Goal: Obtain resource: Obtain resource

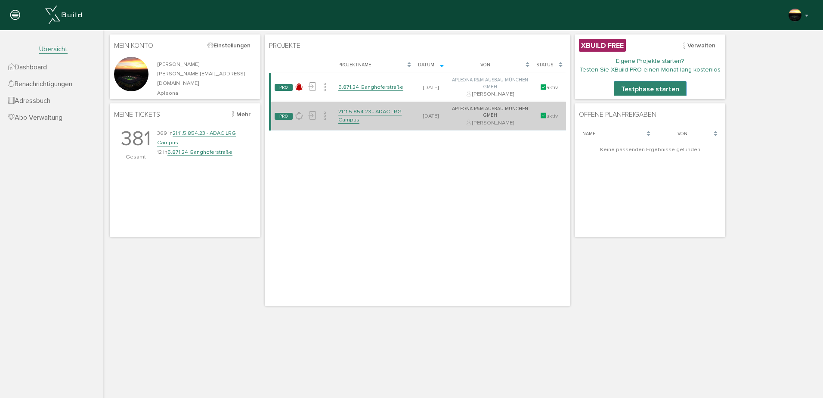
click at [363, 117] on td "21.11.5.854.23 - ADAC LRG Campus" at bounding box center [375, 116] width 80 height 29
click at [350, 111] on link "21.11.5.854.23 - ADAC LRG Campus" at bounding box center [369, 115] width 63 height 15
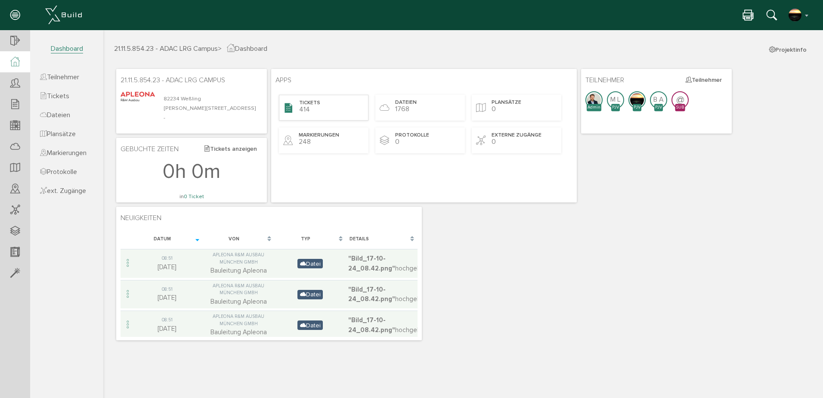
click at [318, 101] on span "Tickets" at bounding box center [309, 102] width 21 height 7
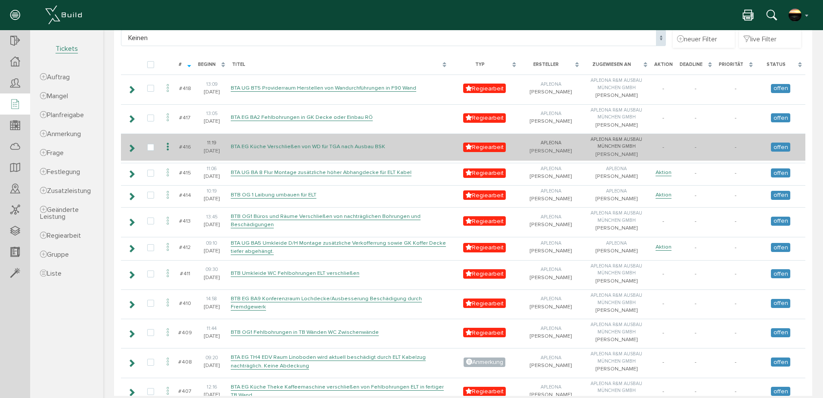
scroll to position [100, 0]
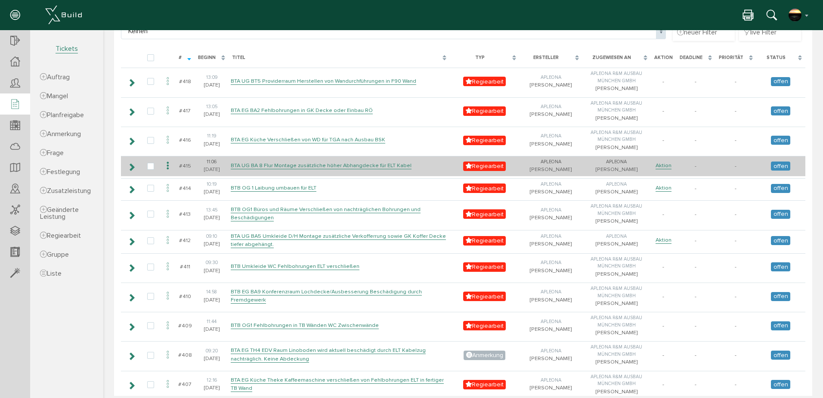
click at [168, 169] on icon at bounding box center [168, 166] width 10 height 12
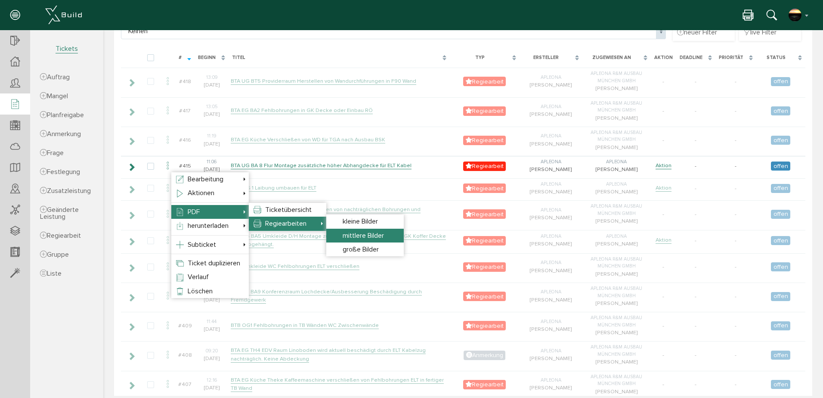
click at [355, 232] on span "mittlere Bilder" at bounding box center [363, 235] width 41 height 9
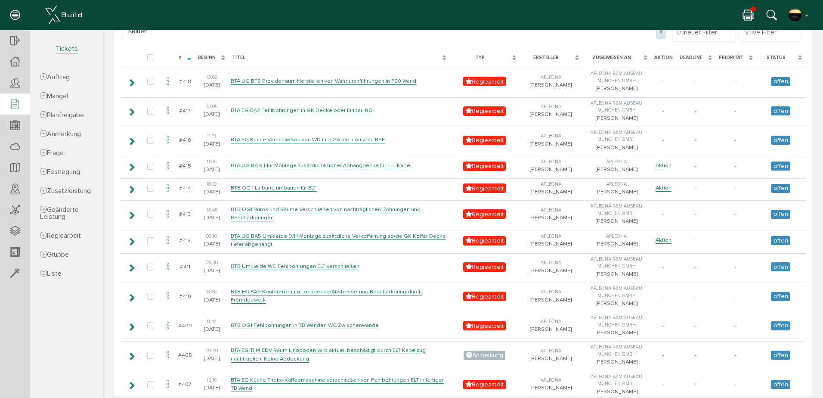
click at [746, 12] on icon at bounding box center [748, 15] width 10 height 12
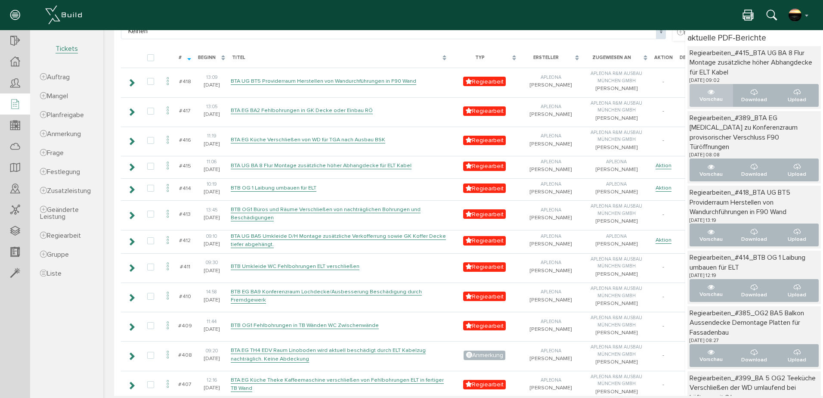
click at [707, 93] on icon "..." at bounding box center [710, 92] width 7 height 7
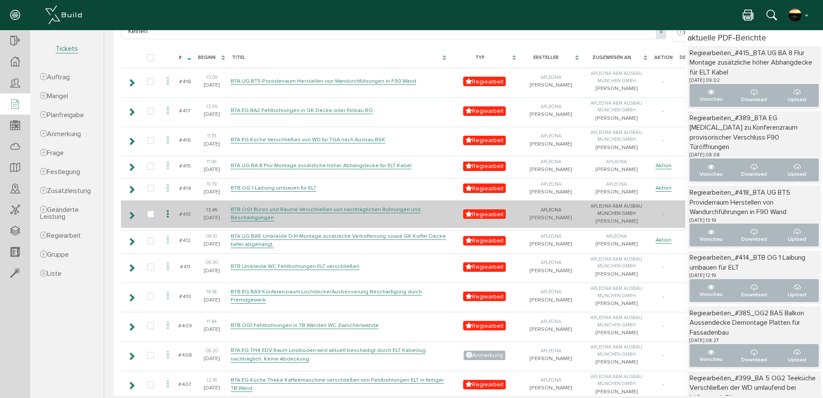
click at [166, 220] on icon at bounding box center [168, 214] width 10 height 12
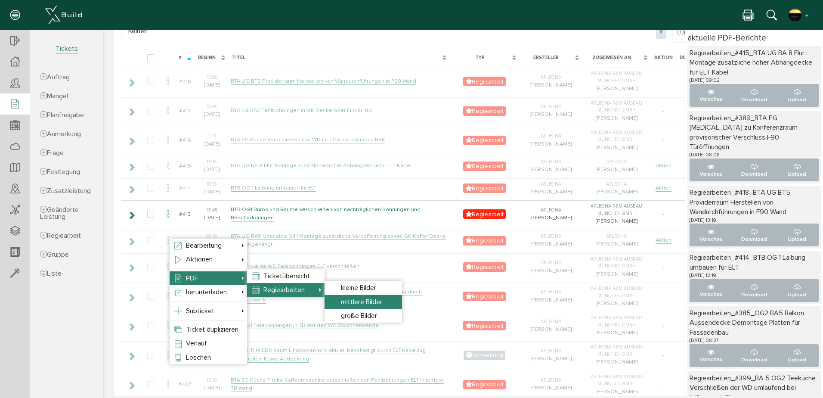
click at [360, 302] on span "mittlere Bilder" at bounding box center [361, 301] width 41 height 9
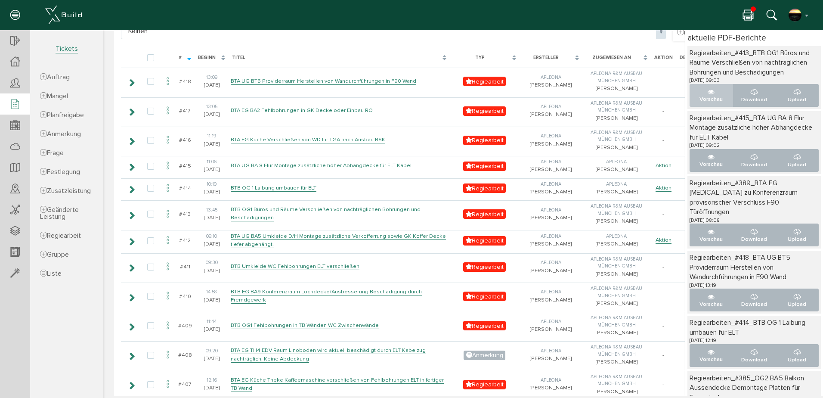
click at [707, 96] on icon "..." at bounding box center [710, 92] width 7 height 7
